Goal: Obtain resource: Download file/media

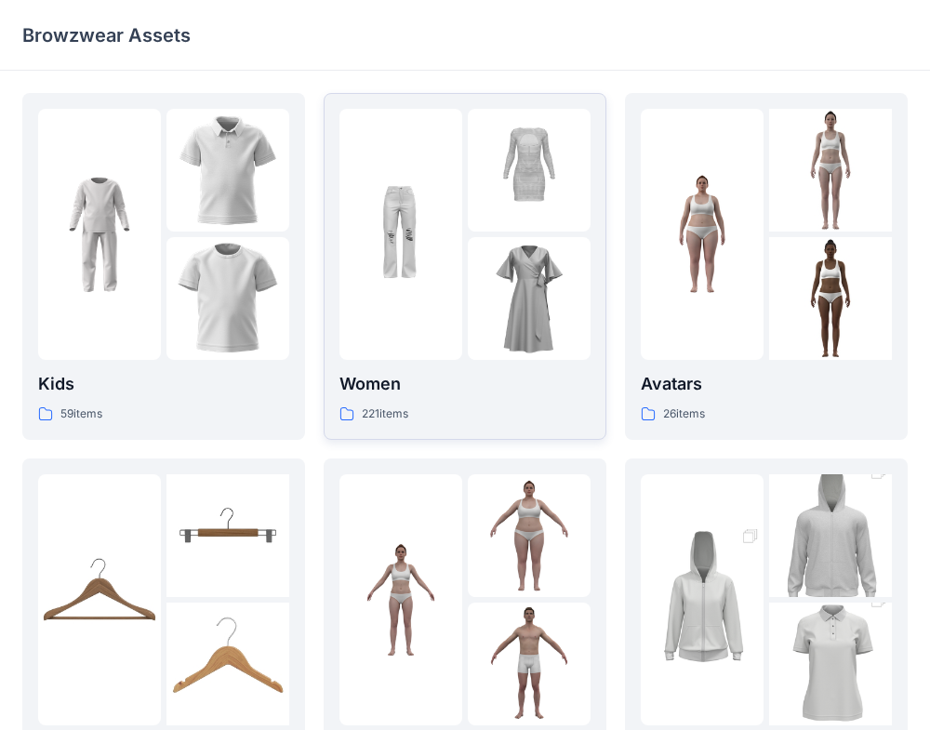
click at [418, 418] on div "221 items" at bounding box center [464, 414] width 251 height 20
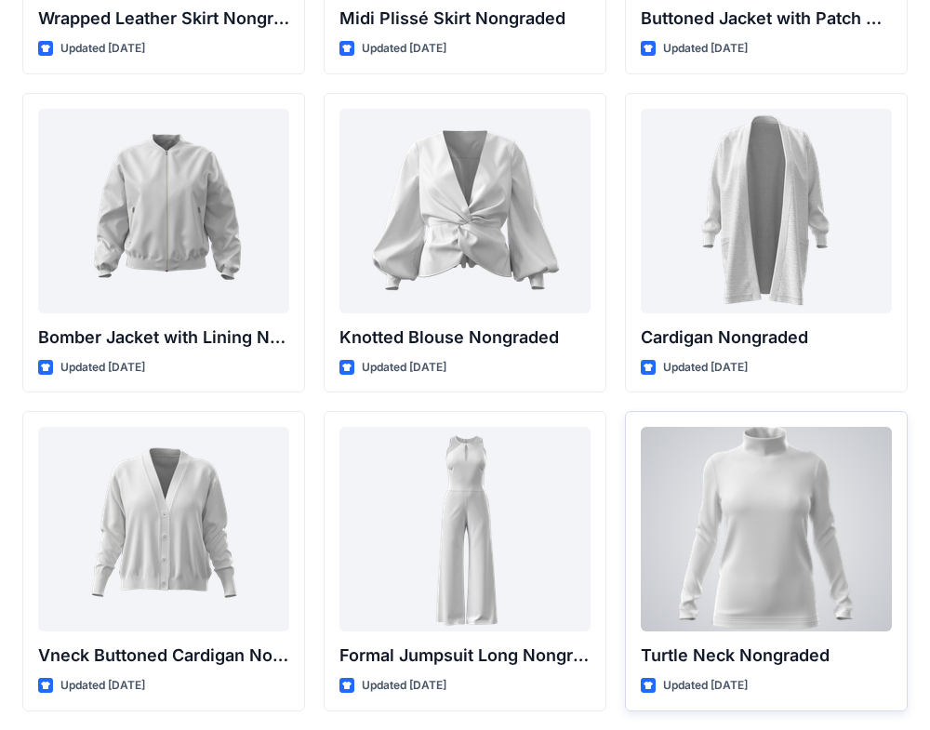
scroll to position [17209, 0]
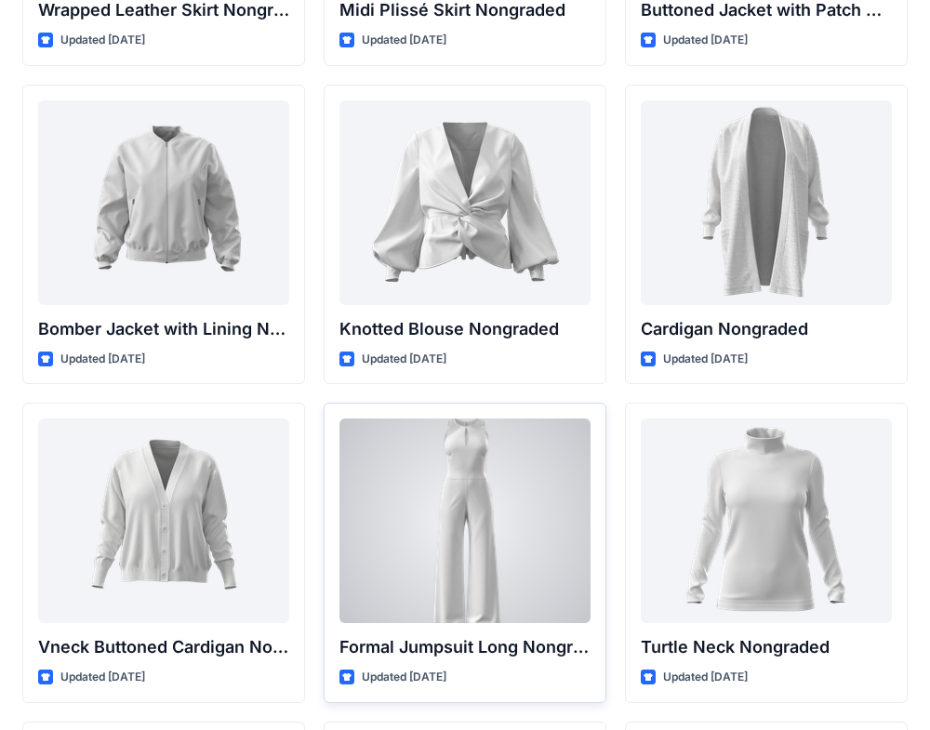
click at [529, 518] on div at bounding box center [464, 520] width 251 height 205
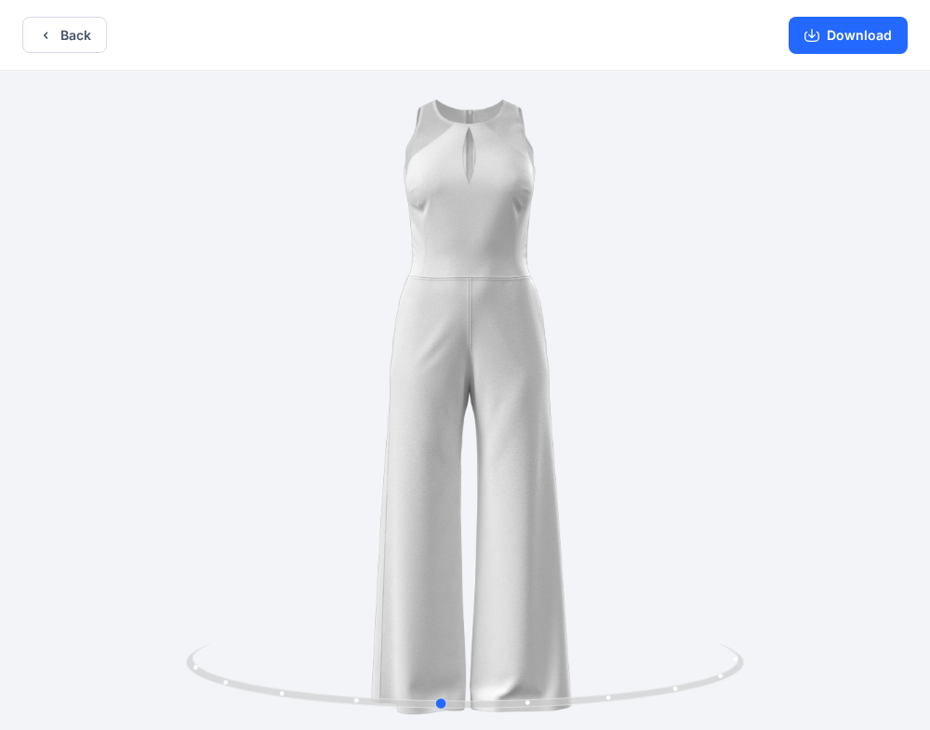
drag, startPoint x: 663, startPoint y: 199, endPoint x: 639, endPoint y: 215, distance: 28.9
click at [639, 215] on div at bounding box center [465, 402] width 930 height 663
click at [61, 33] on button "Back" at bounding box center [64, 35] width 85 height 36
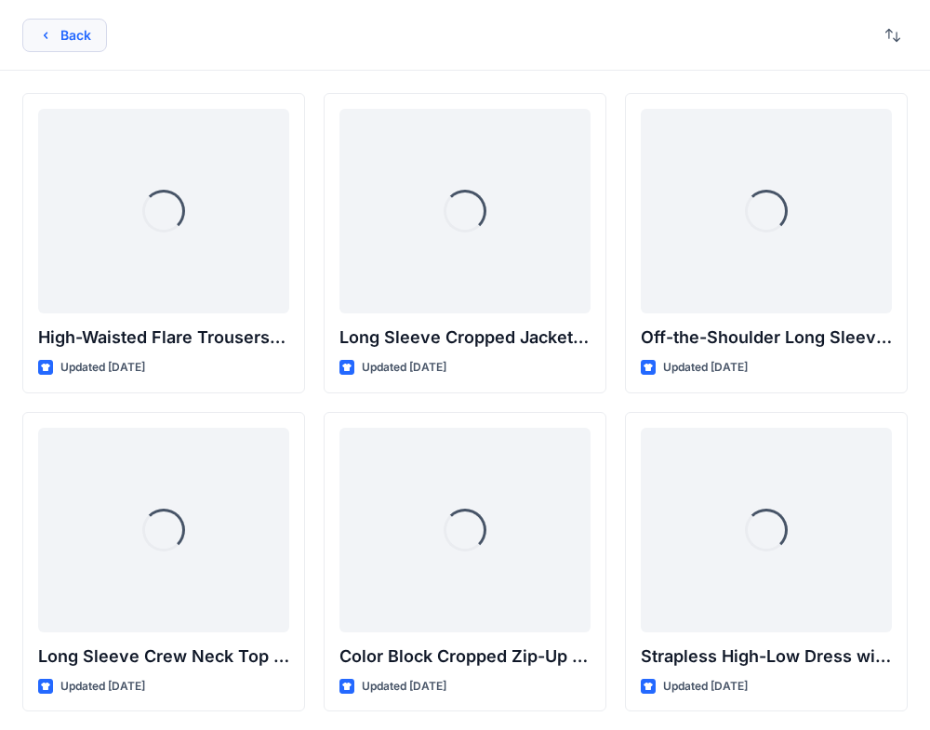
click at [80, 47] on button "Back" at bounding box center [64, 35] width 85 height 33
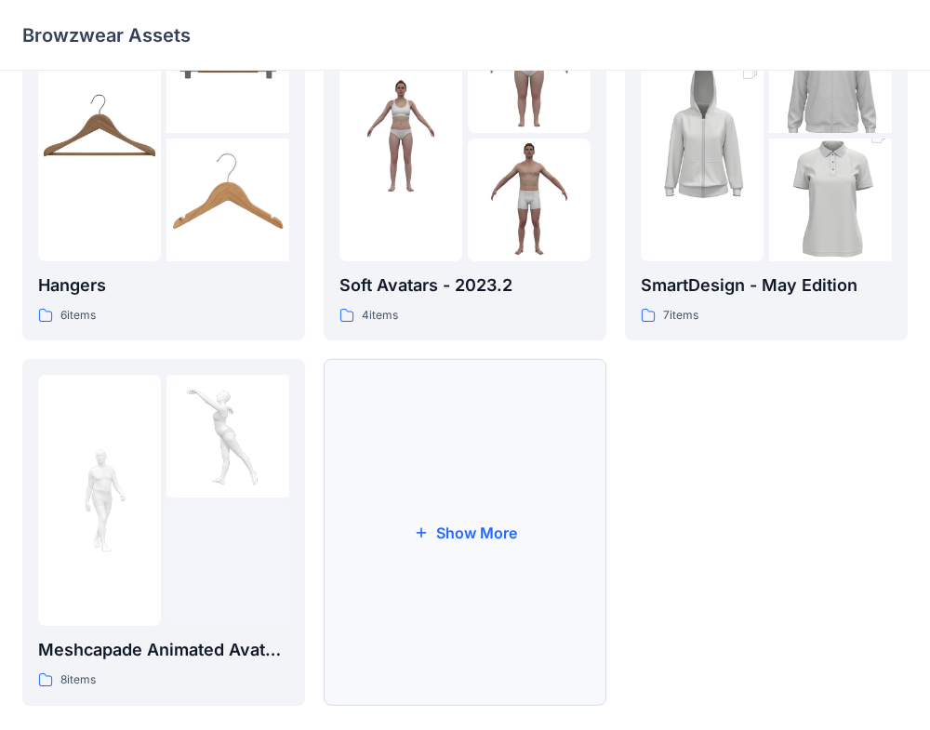
scroll to position [491, 0]
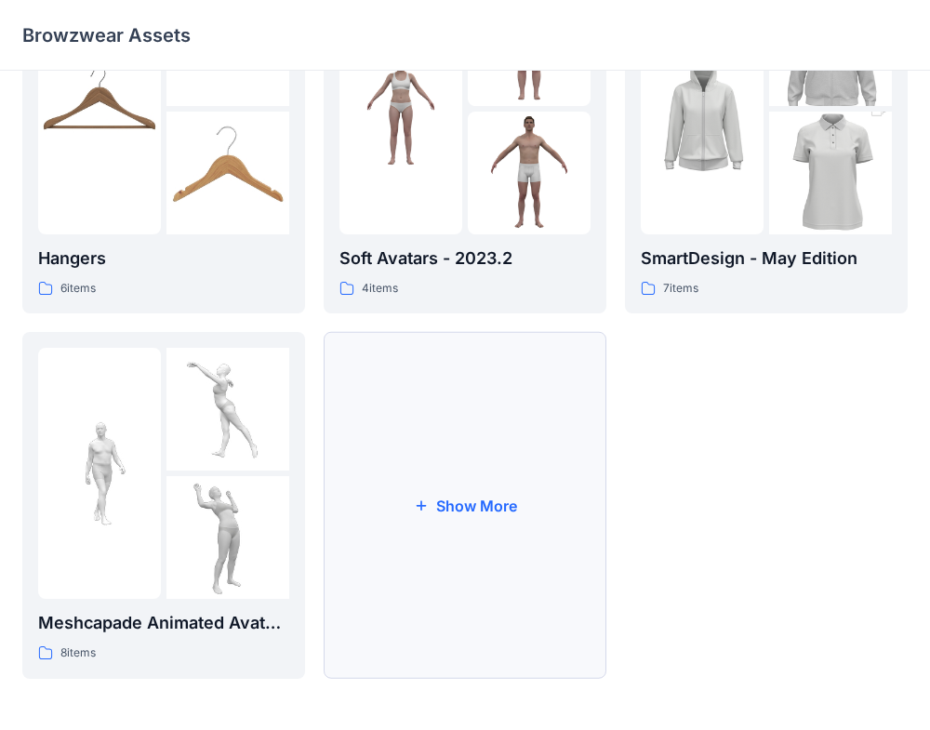
click at [462, 505] on button "Show More" at bounding box center [465, 505] width 283 height 347
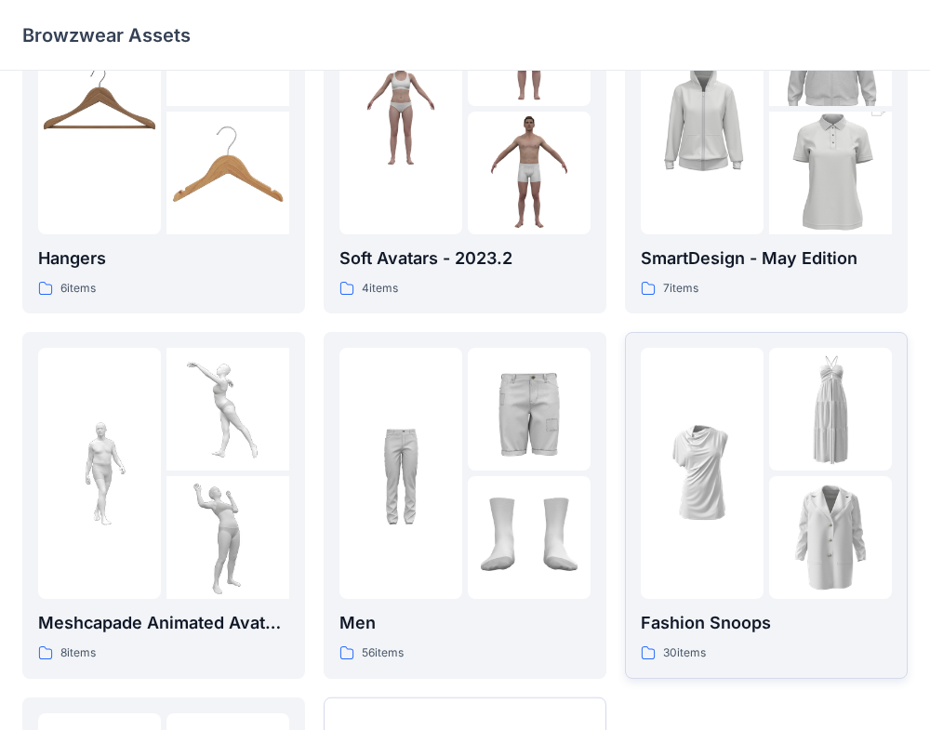
click at [681, 539] on div at bounding box center [702, 473] width 123 height 251
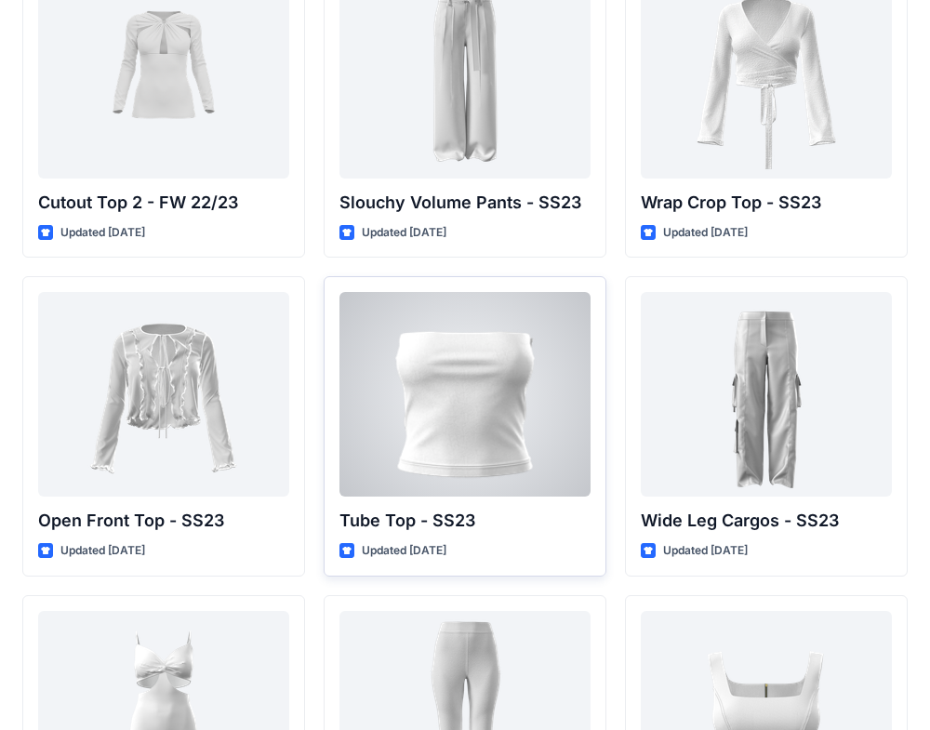
scroll to position [1089, 0]
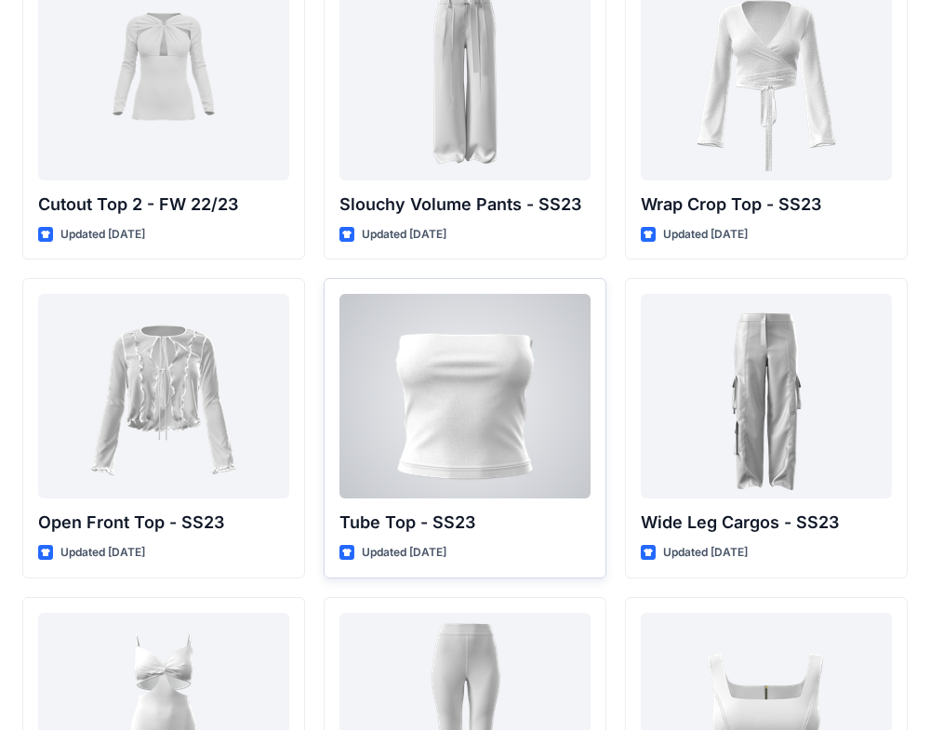
click at [513, 358] on div at bounding box center [464, 396] width 251 height 205
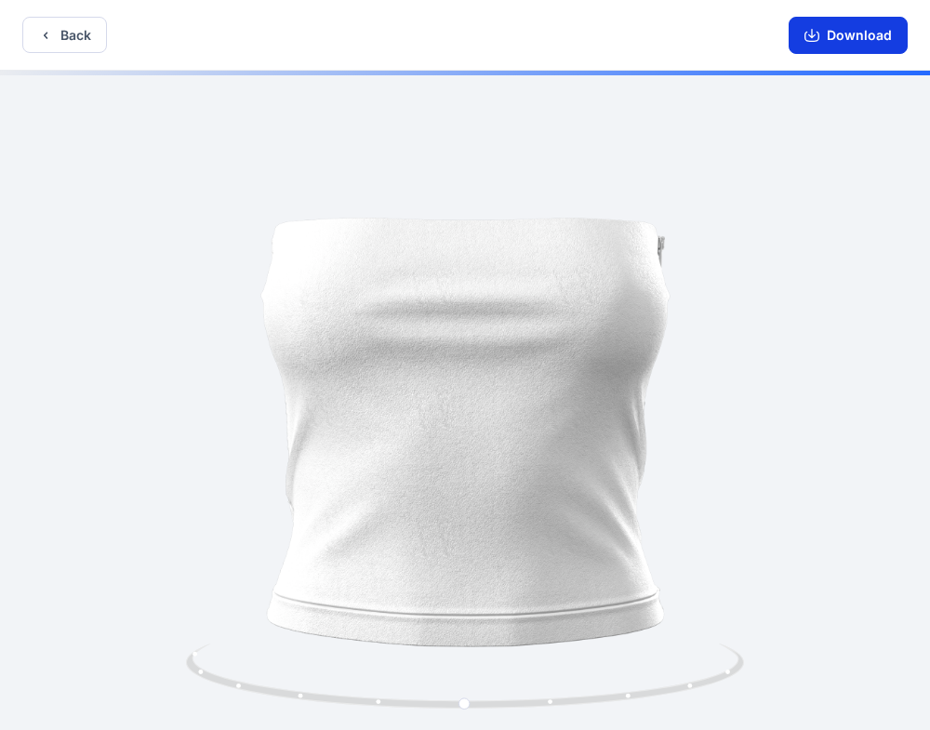
scroll to position [4, 0]
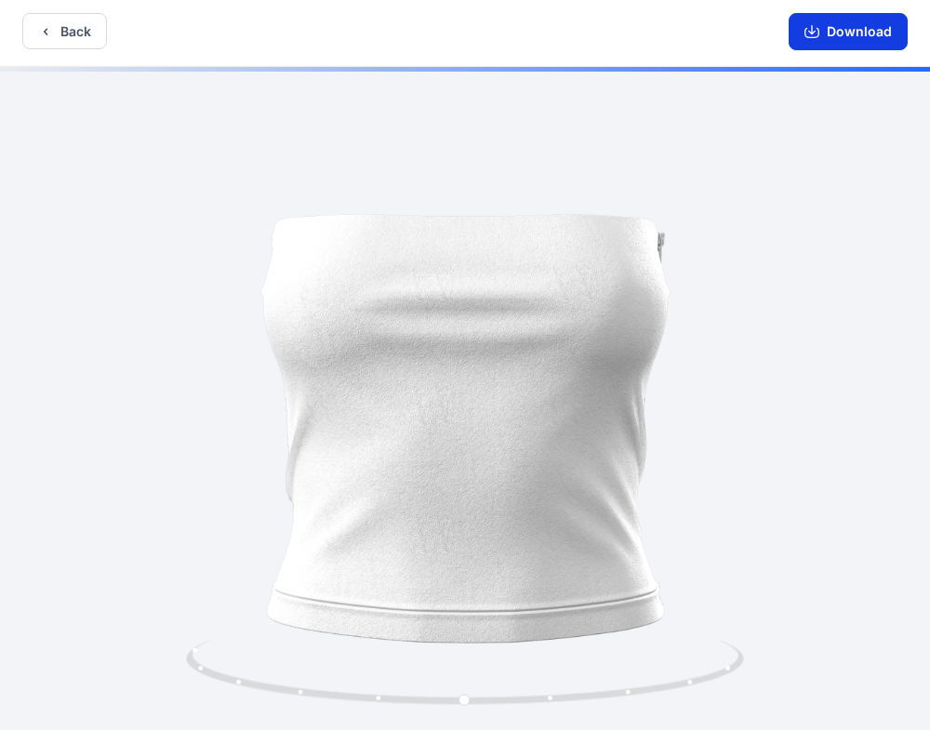
click at [837, 35] on button "Download" at bounding box center [848, 31] width 119 height 37
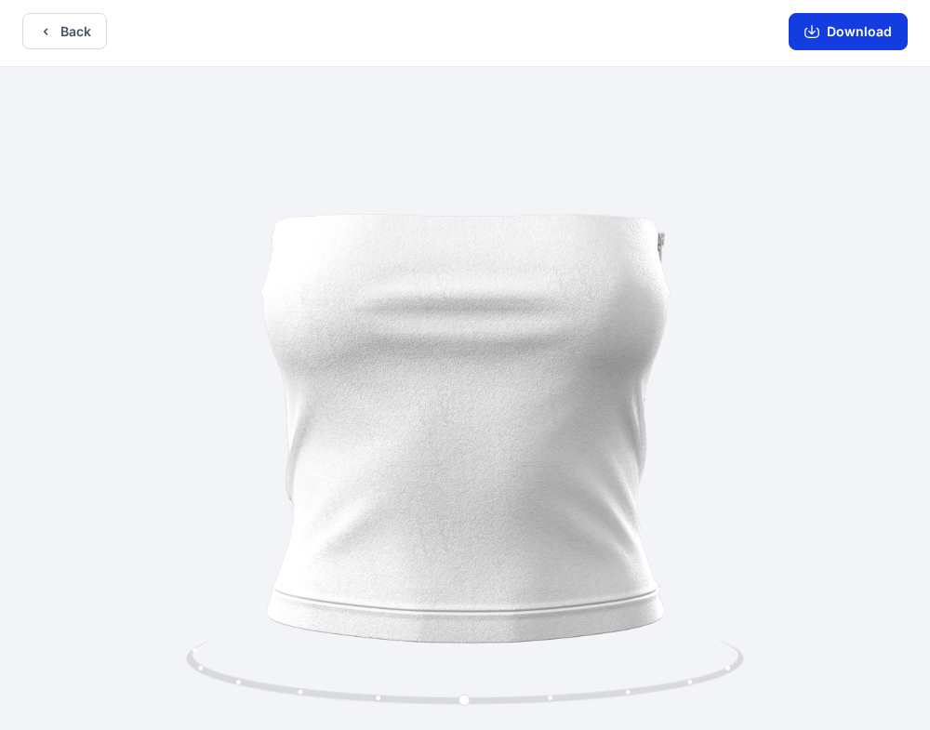
click at [869, 33] on button "Download" at bounding box center [848, 31] width 119 height 37
drag, startPoint x: 736, startPoint y: 288, endPoint x: 714, endPoint y: 288, distance: 22.3
click at [718, 288] on div at bounding box center [465, 398] width 930 height 663
drag, startPoint x: 711, startPoint y: 288, endPoint x: 807, endPoint y: 221, distance: 116.9
click at [725, 312] on div at bounding box center [465, 398] width 930 height 663
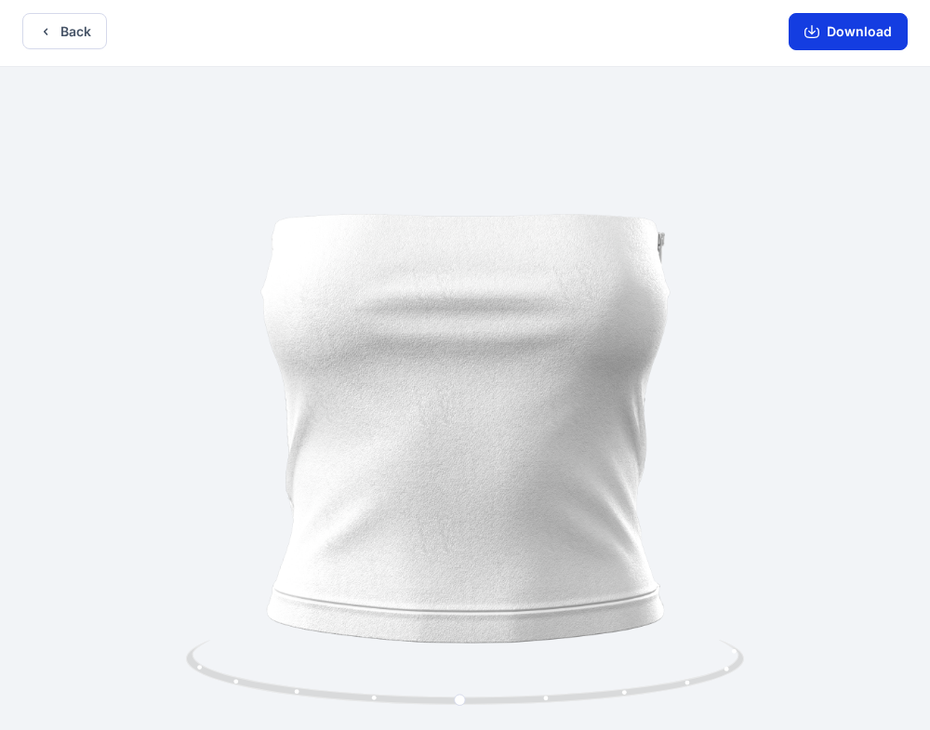
click at [870, 36] on button "Download" at bounding box center [848, 31] width 119 height 37
click at [812, 34] on icon "button" at bounding box center [811, 31] width 15 height 15
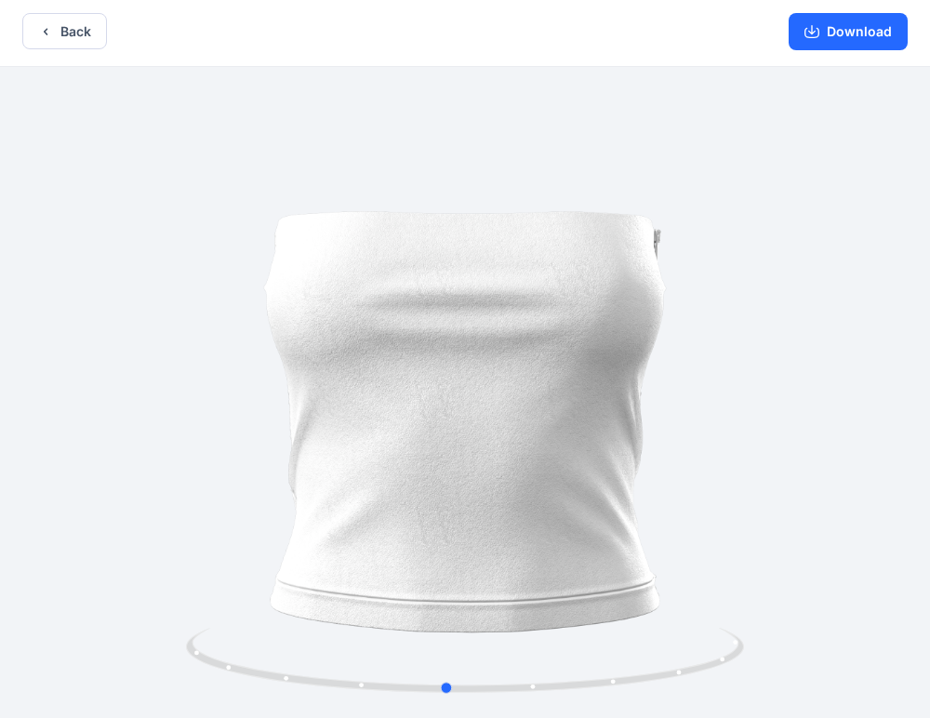
drag, startPoint x: 798, startPoint y: 364, endPoint x: 779, endPoint y: 229, distance: 136.1
click at [779, 229] on div at bounding box center [465, 392] width 930 height 651
drag, startPoint x: 280, startPoint y: 220, endPoint x: 798, endPoint y: 497, distance: 587.4
click at [798, 497] on div at bounding box center [465, 392] width 930 height 651
click at [859, 41] on button "Download" at bounding box center [848, 31] width 119 height 37
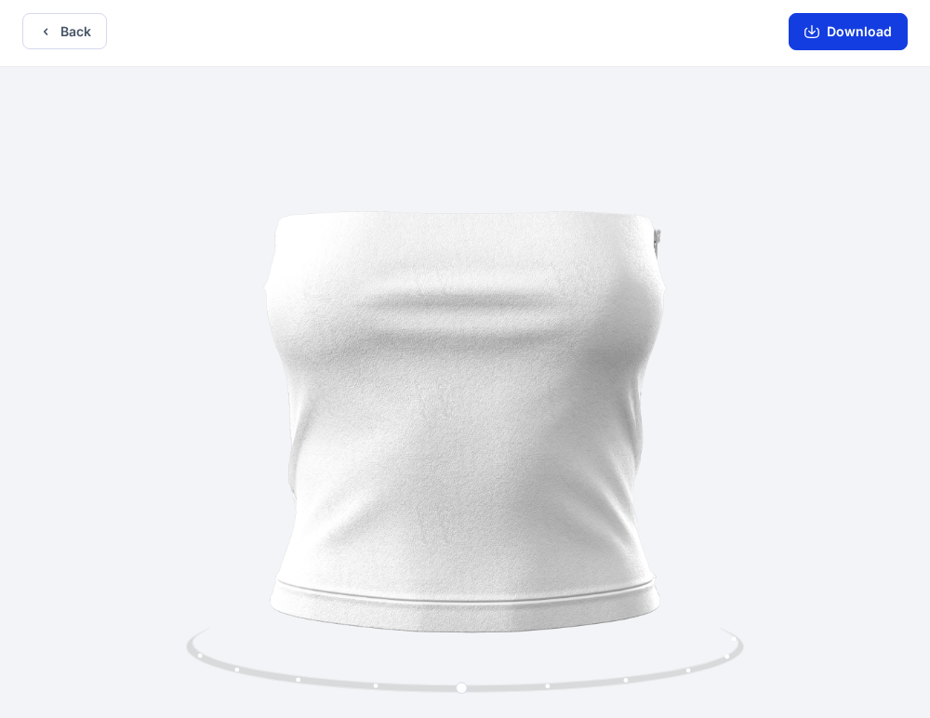
click at [862, 30] on button "Download" at bounding box center [848, 31] width 119 height 37
click at [867, 27] on button "Download" at bounding box center [848, 31] width 119 height 37
click at [868, 27] on button "Download" at bounding box center [848, 31] width 119 height 37
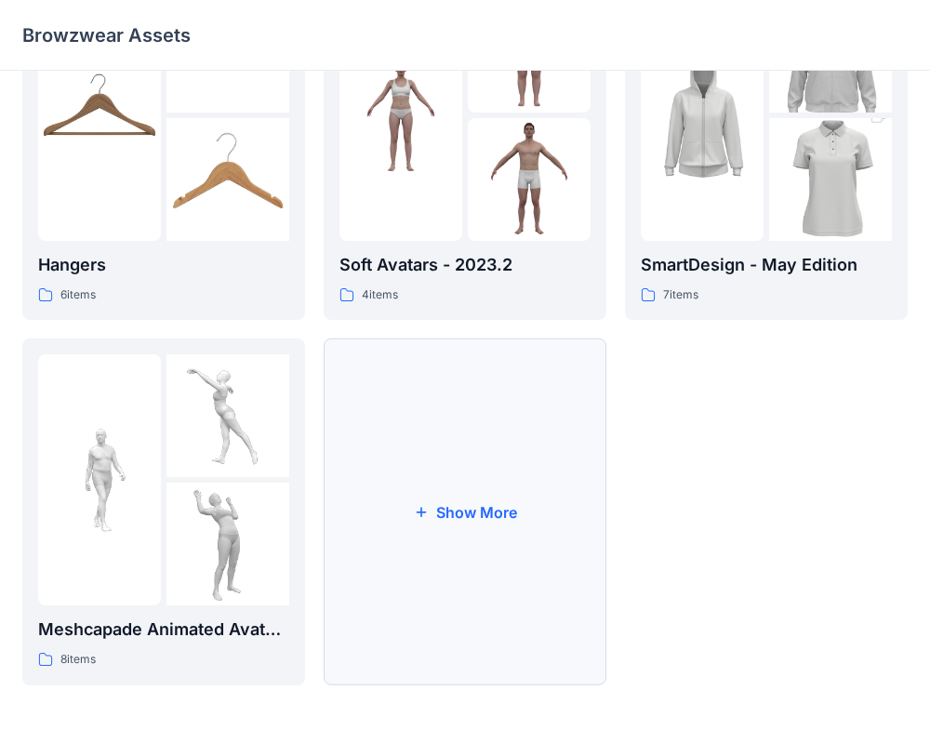
scroll to position [491, 0]
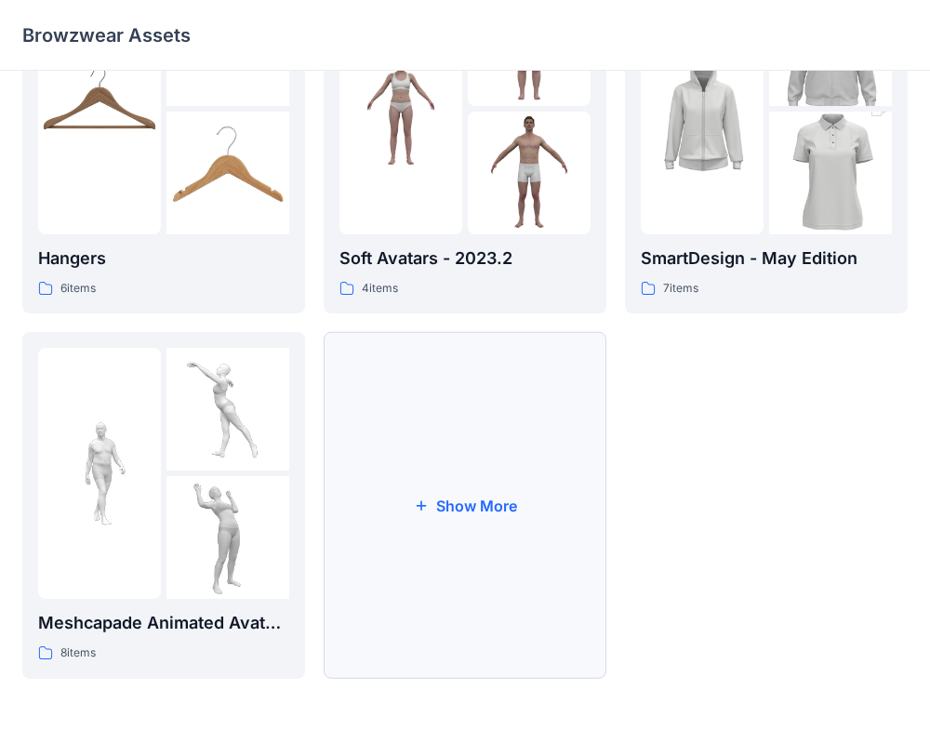
click at [482, 510] on button "Show More" at bounding box center [465, 505] width 283 height 347
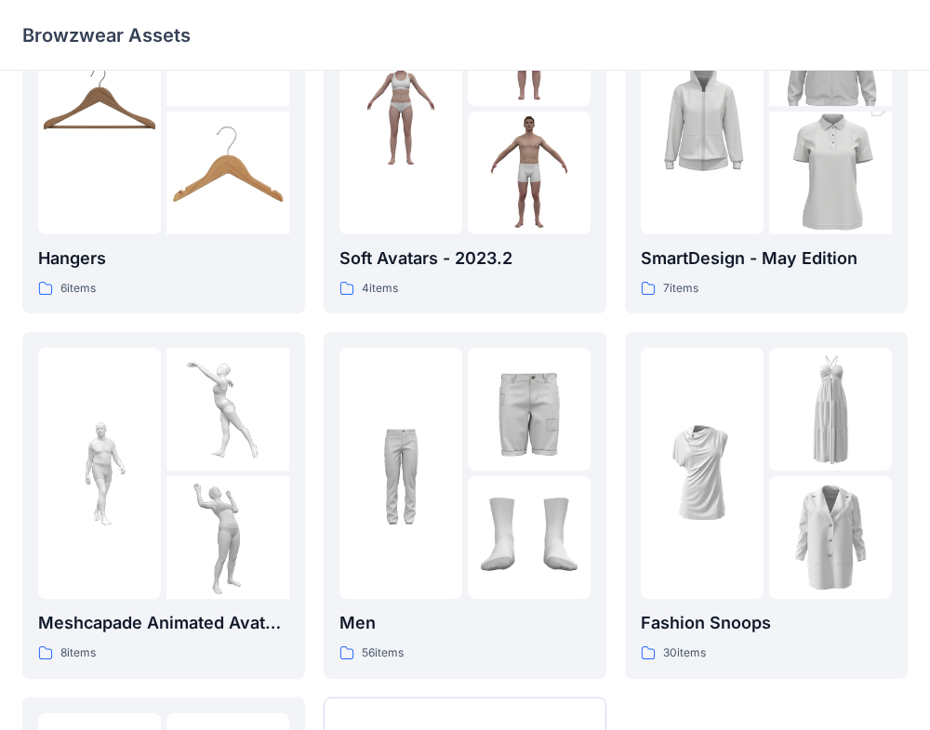
click at [707, 617] on p "Fashion Snoops" at bounding box center [766, 623] width 251 height 26
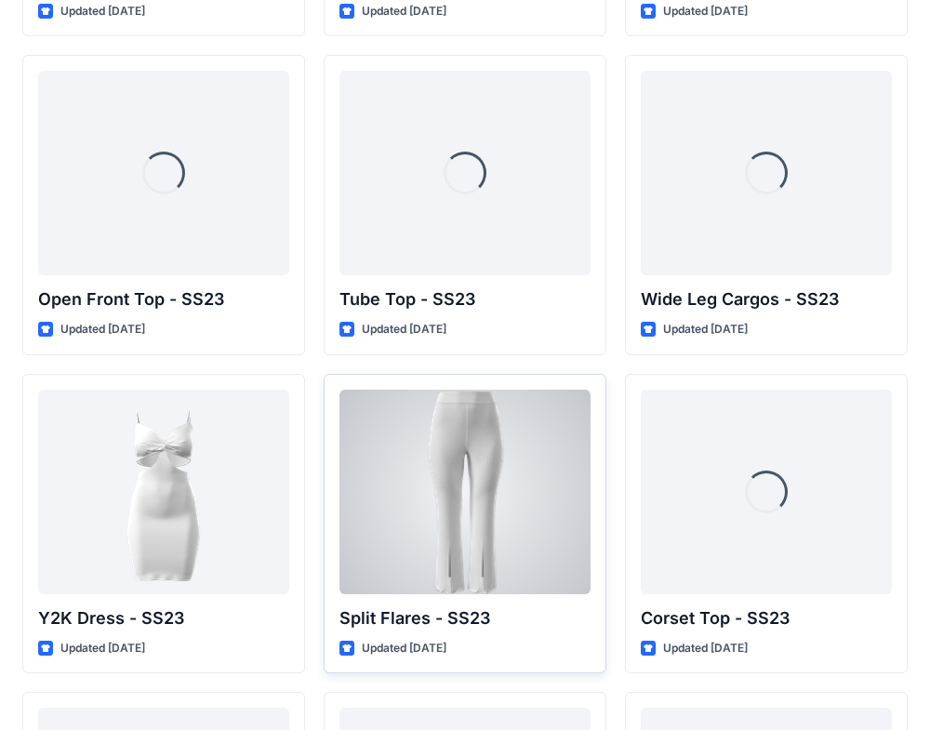
scroll to position [1320, 0]
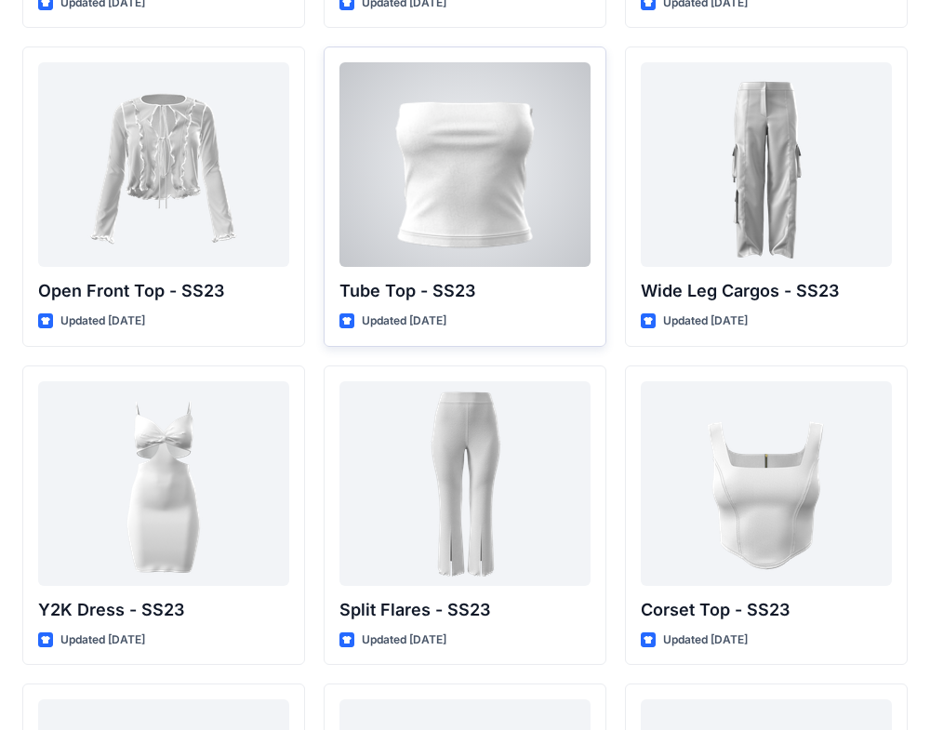
click at [501, 277] on div "Tube Top - SS23 Updated 2 years ago" at bounding box center [465, 196] width 283 height 300
click at [457, 163] on div at bounding box center [464, 164] width 251 height 205
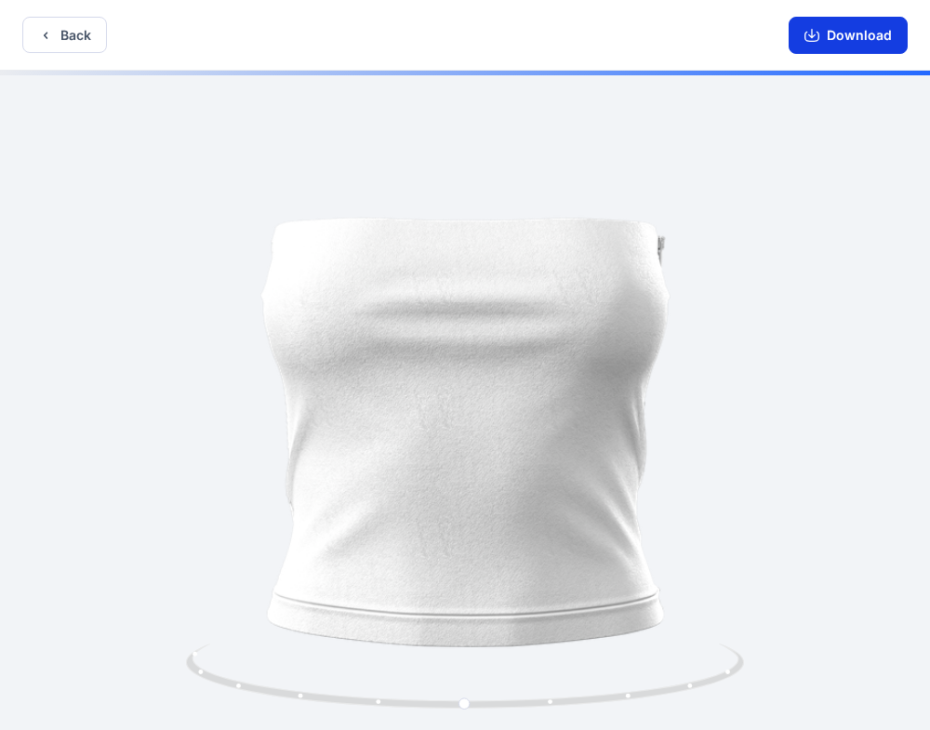
click at [861, 36] on button "Download" at bounding box center [848, 35] width 119 height 37
click at [829, 38] on button "Download" at bounding box center [848, 35] width 119 height 37
click at [55, 30] on button "Back" at bounding box center [64, 35] width 85 height 36
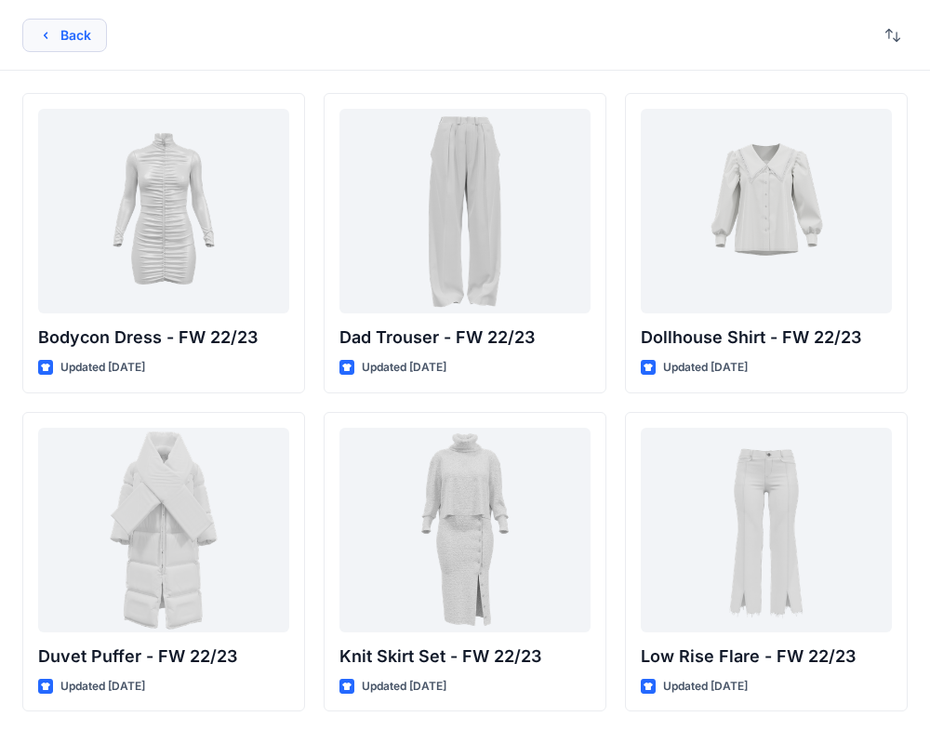
click at [53, 35] on button "Back" at bounding box center [64, 35] width 85 height 33
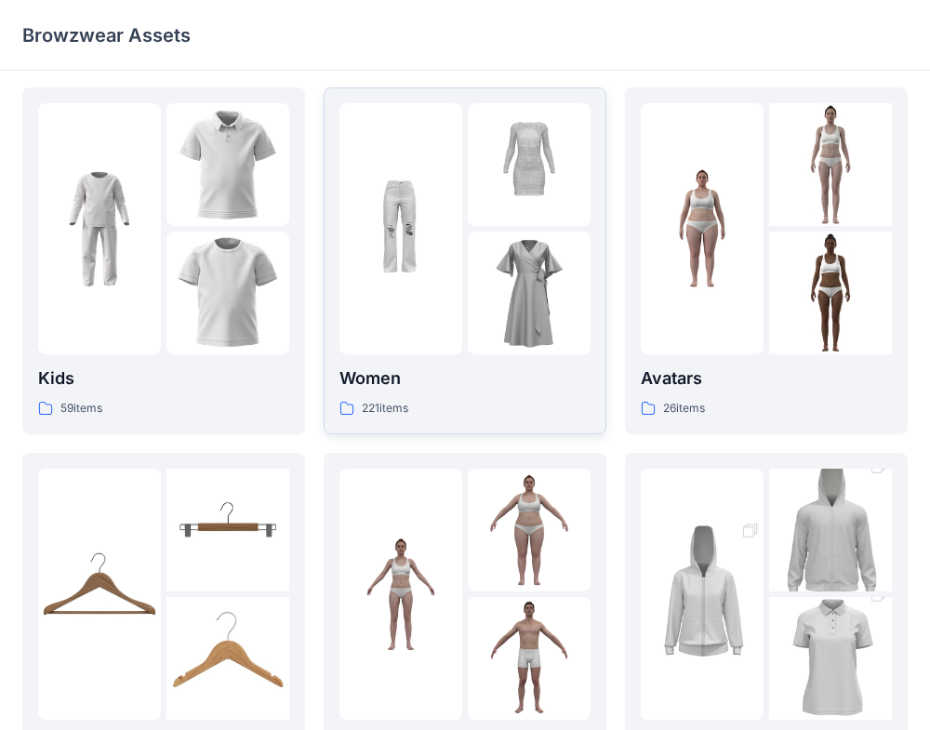
scroll to position [8, 0]
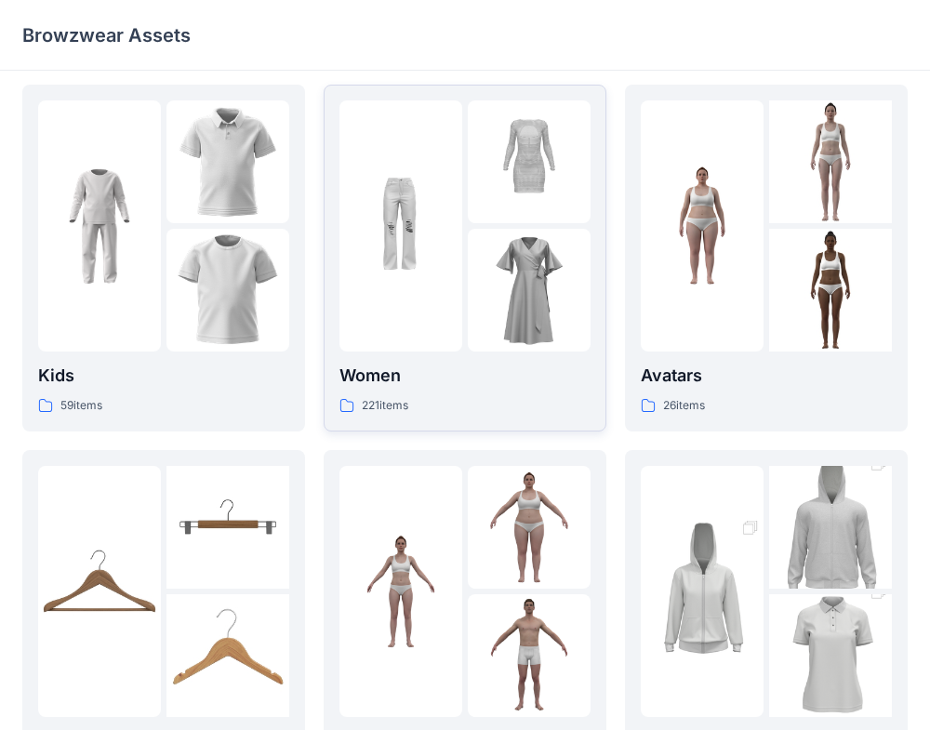
click at [430, 387] on p "Women" at bounding box center [464, 376] width 251 height 26
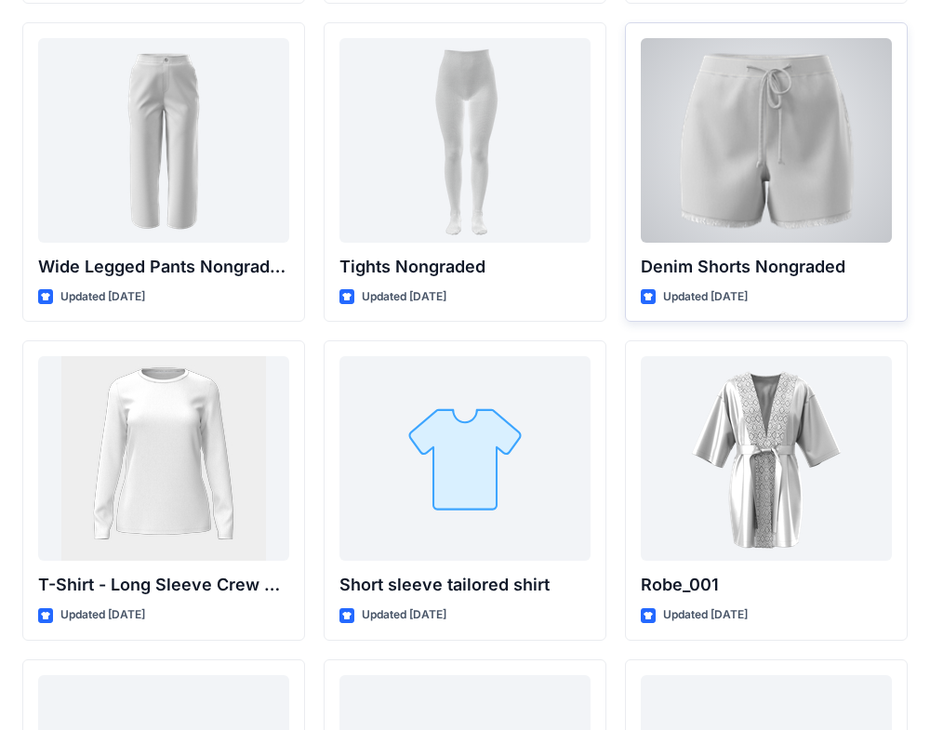
scroll to position [19827, 0]
